Goal: Information Seeking & Learning: Stay updated

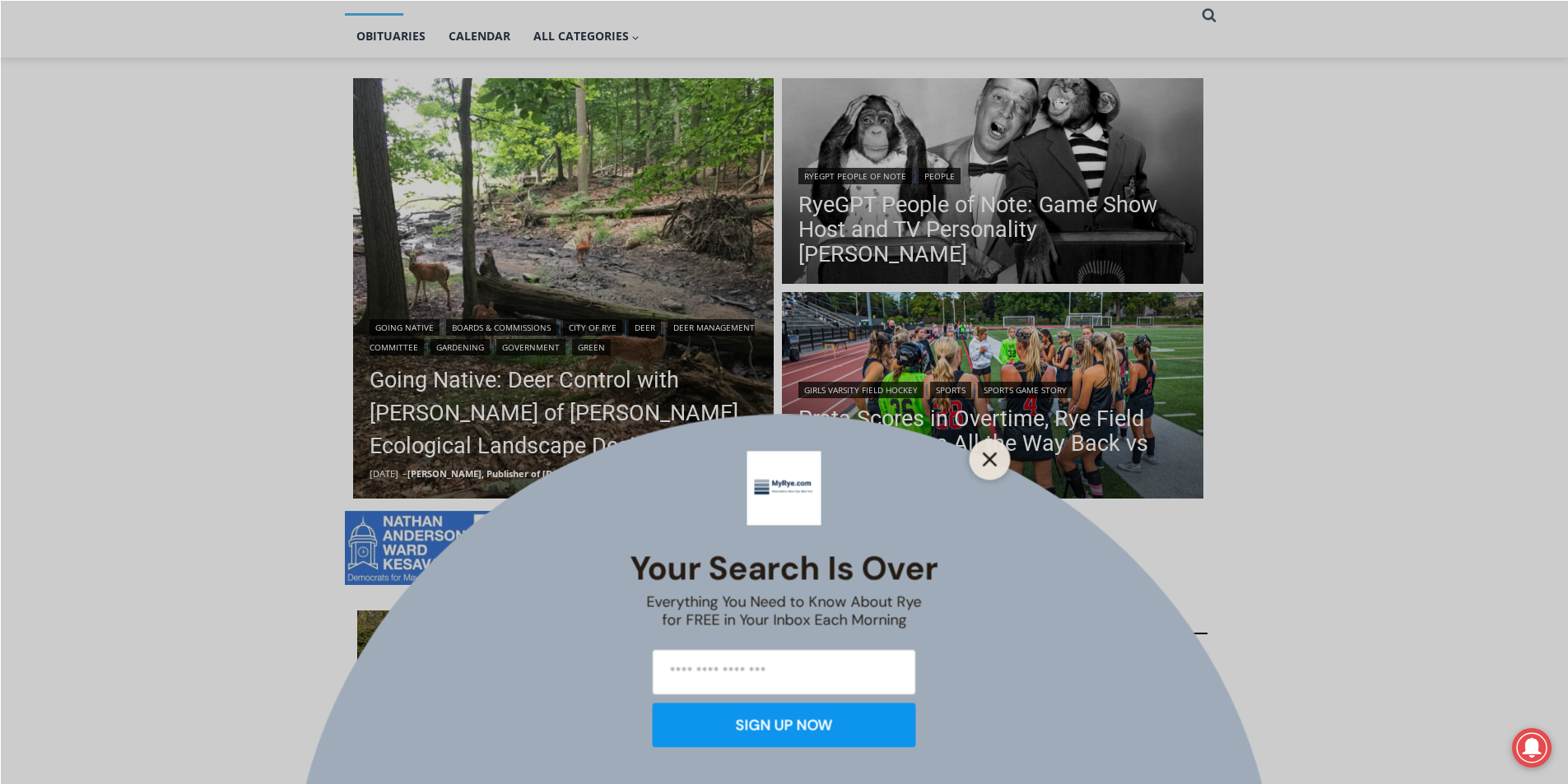
click at [997, 465] on button "Close" at bounding box center [990, 459] width 23 height 23
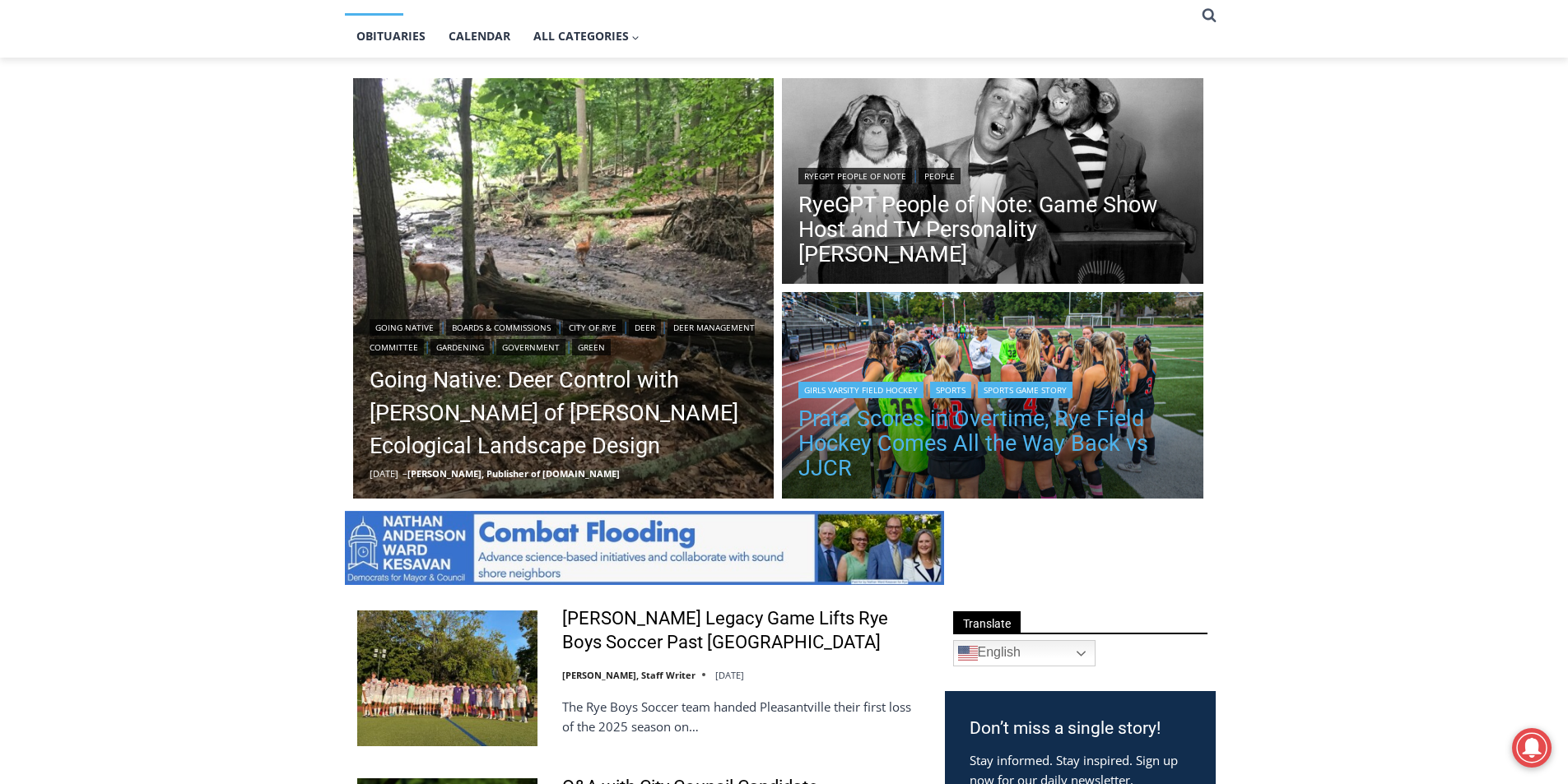
click at [992, 439] on link "Prata Scores in Overtime, Rye Field Hockey Comes All the Way Back vs JJCR" at bounding box center [993, 443] width 389 height 74
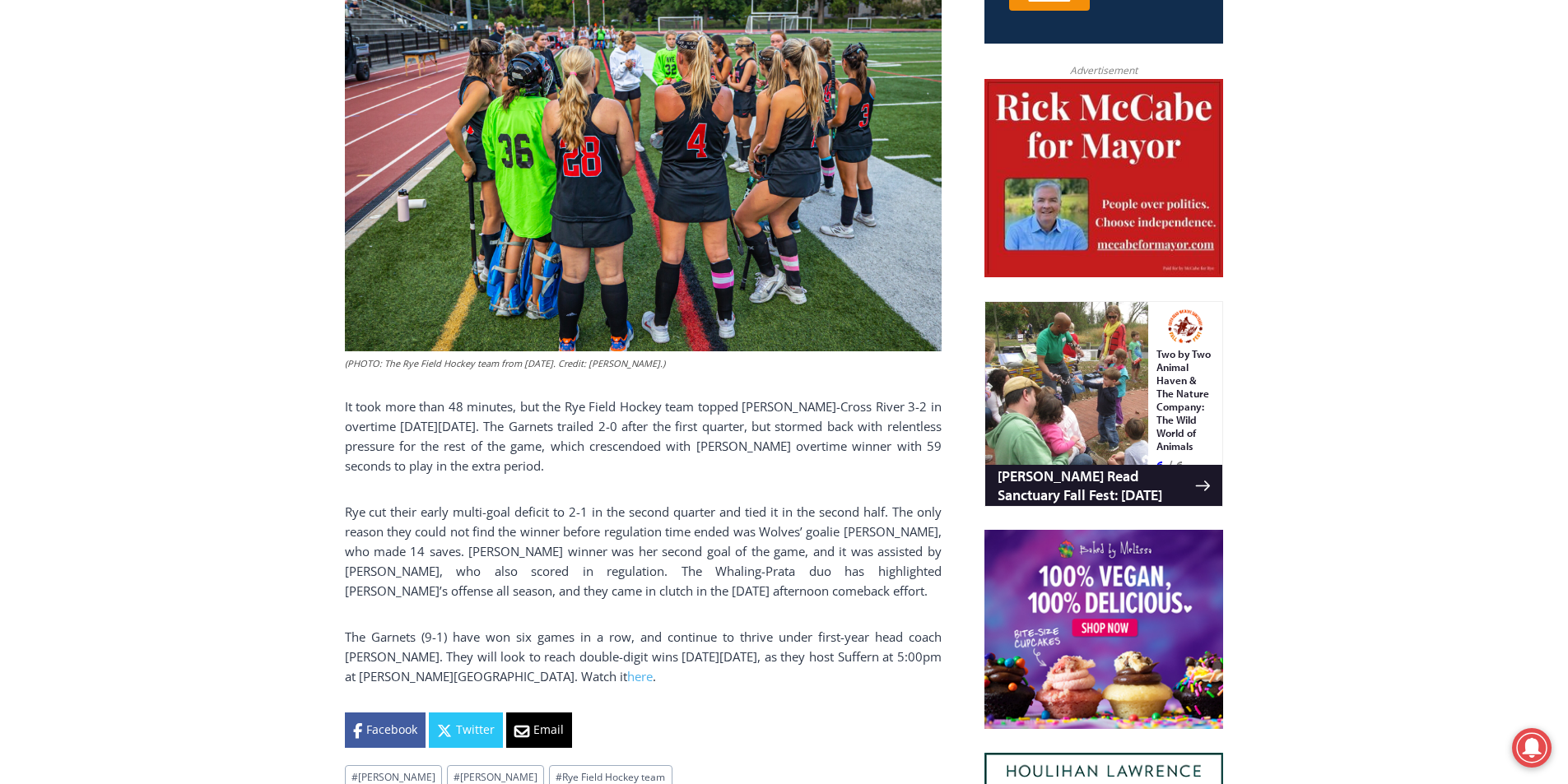
scroll to position [379, 0]
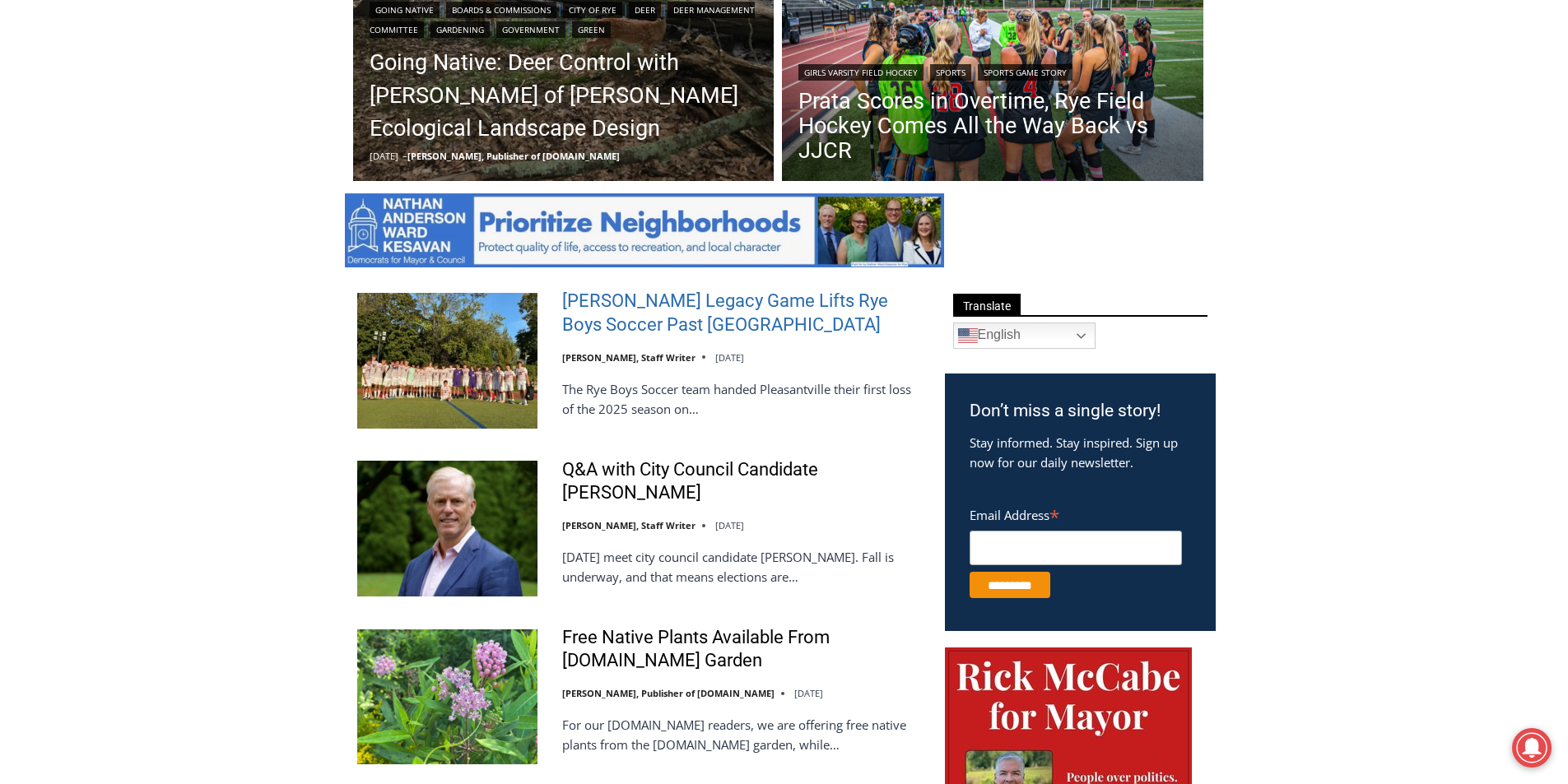
click at [697, 320] on link "[PERSON_NAME] Legacy Game Lifts Rye Boys Soccer Past [GEOGRAPHIC_DATA]" at bounding box center [743, 312] width 361 height 47
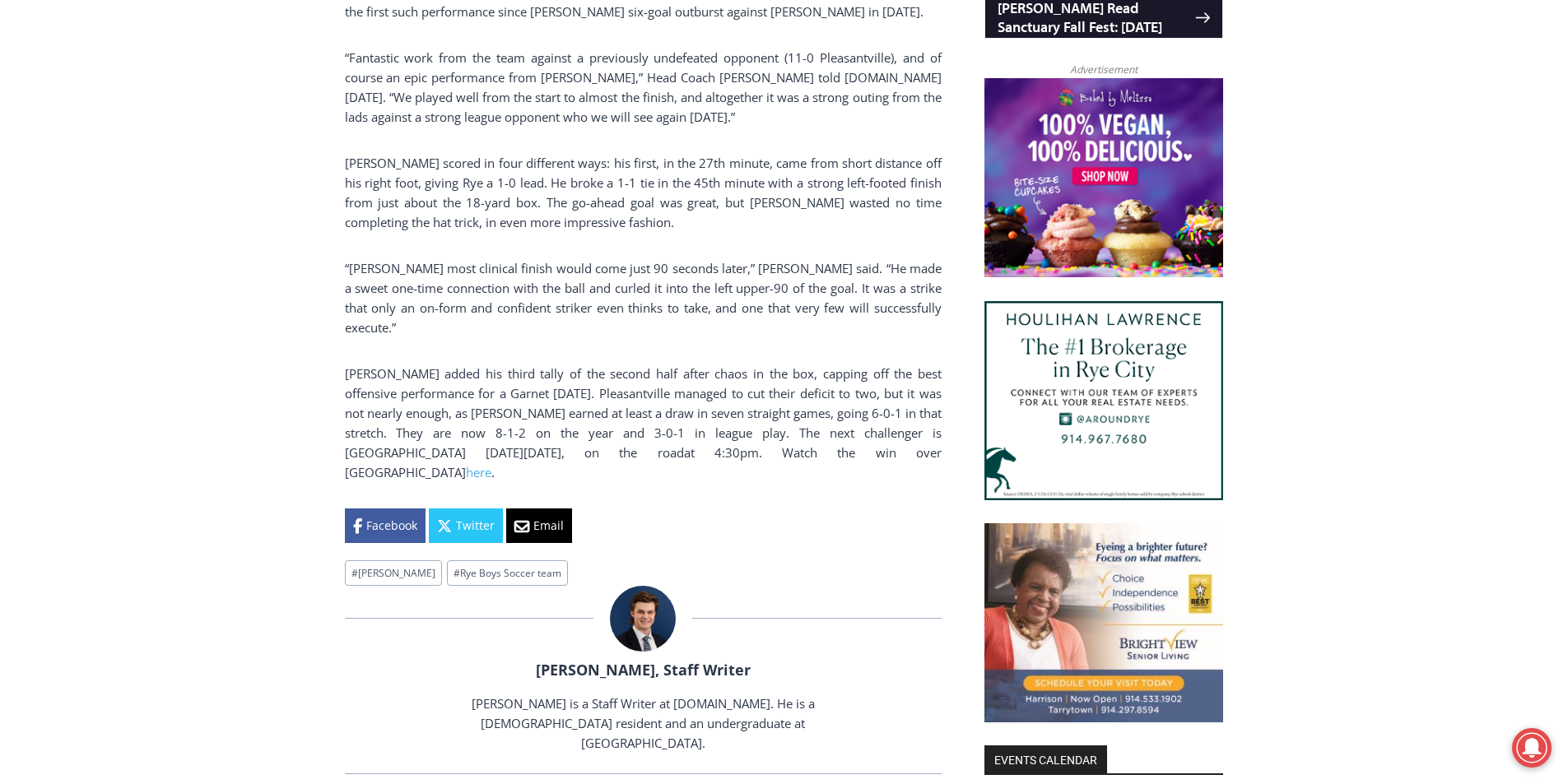
scroll to position [1284, 0]
